Goal: Check status: Check status

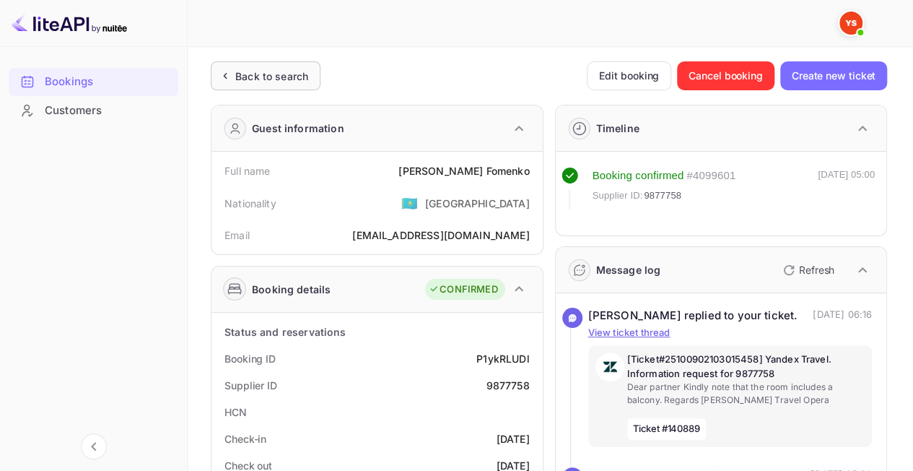
click at [293, 84] on div "Back to search" at bounding box center [266, 75] width 110 height 29
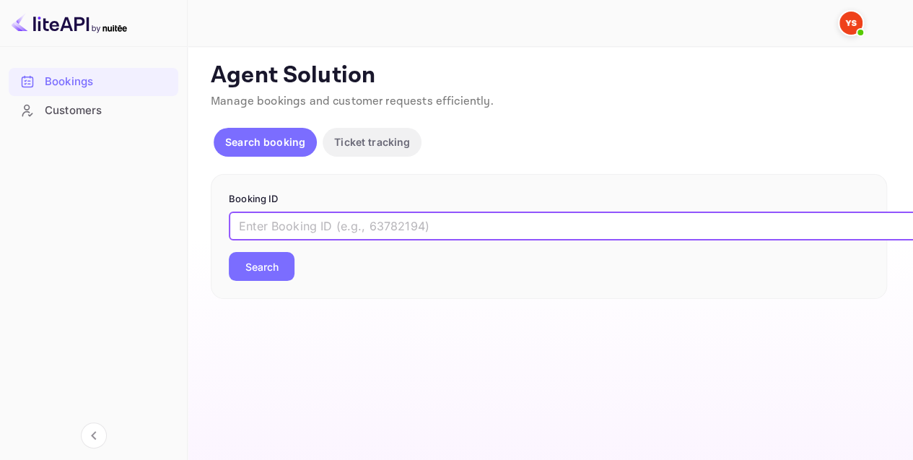
click at [322, 229] on input "text" at bounding box center [590, 225] width 722 height 29
paste input "9880245"
type input "9880245"
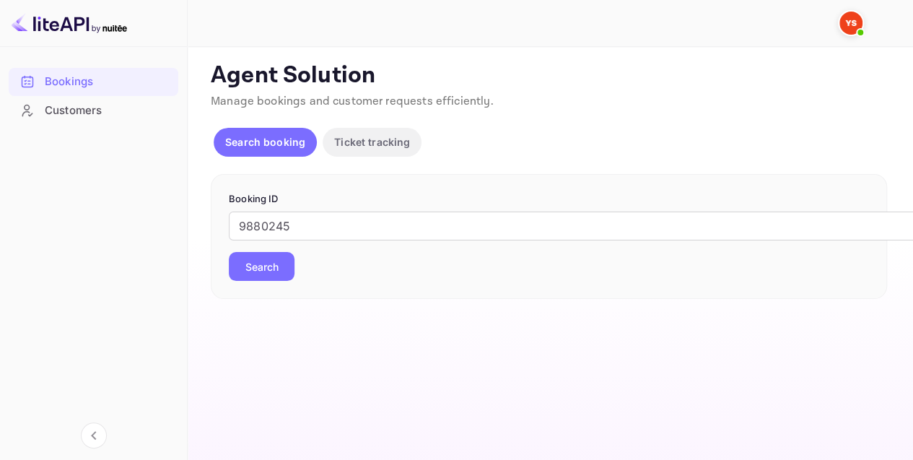
click at [250, 263] on button "Search" at bounding box center [262, 266] width 66 height 29
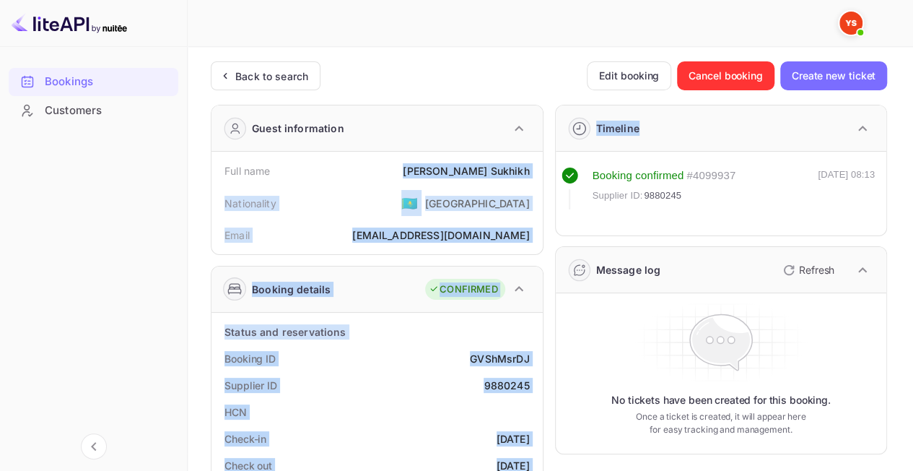
drag, startPoint x: 448, startPoint y: 167, endPoint x: 552, endPoint y: 166, distance: 103.9
click at [537, 173] on div "Full name [PERSON_NAME] Nationality 🇰🇿 [DEMOGRAPHIC_DATA] Email [EMAIL_ADDRESS]…" at bounding box center [376, 203] width 331 height 102
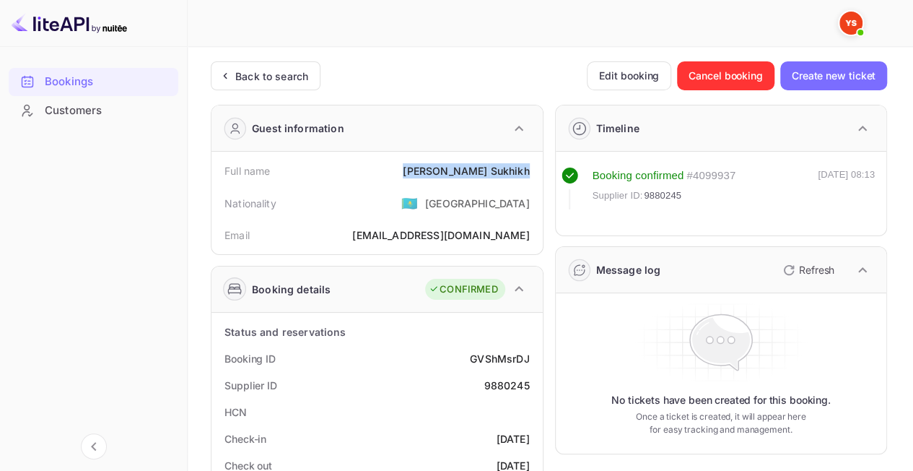
drag, startPoint x: 533, startPoint y: 171, endPoint x: 451, endPoint y: 168, distance: 81.6
click at [451, 168] on div "Full name [PERSON_NAME]" at bounding box center [377, 170] width 320 height 27
copy div "[PERSON_NAME]"
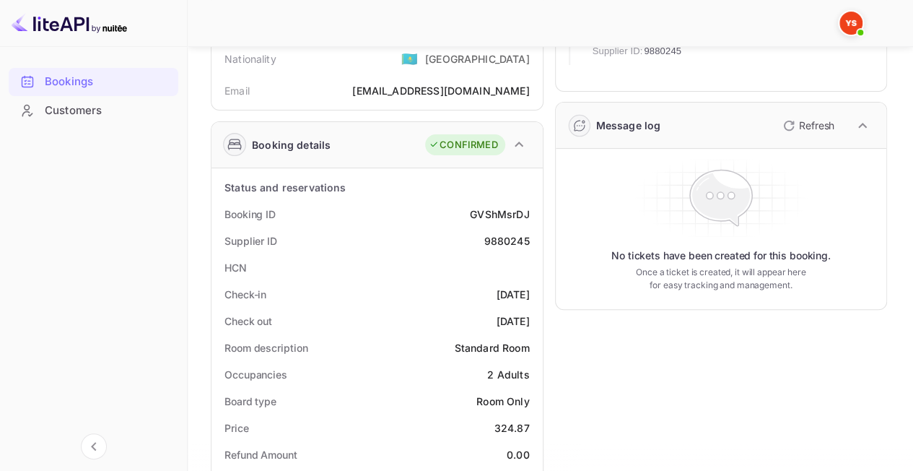
scroll to position [289, 0]
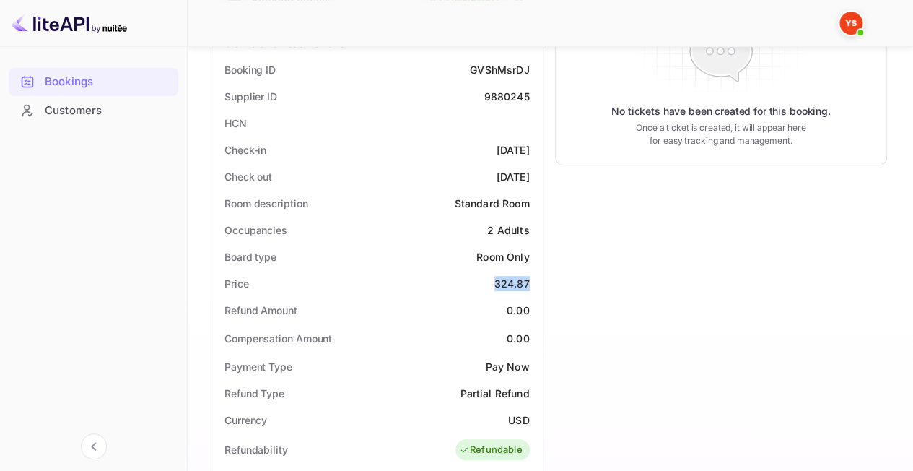
drag, startPoint x: 489, startPoint y: 276, endPoint x: 425, endPoint y: 205, distance: 95.5
click at [528, 283] on div "Price 324.87" at bounding box center [377, 283] width 320 height 27
copy div "324.87"
